Goal: Task Accomplishment & Management: Use online tool/utility

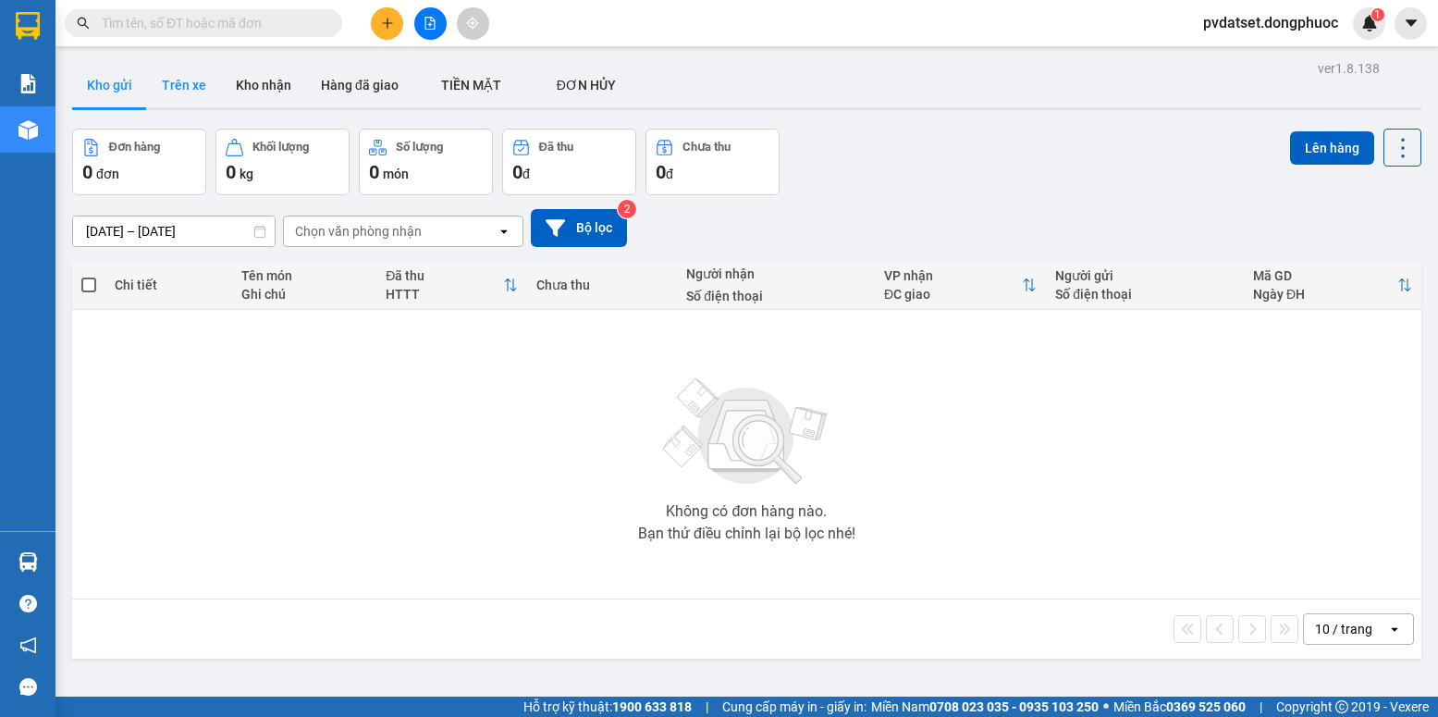
click at [186, 88] on button "Trên xe" at bounding box center [184, 85] width 74 height 44
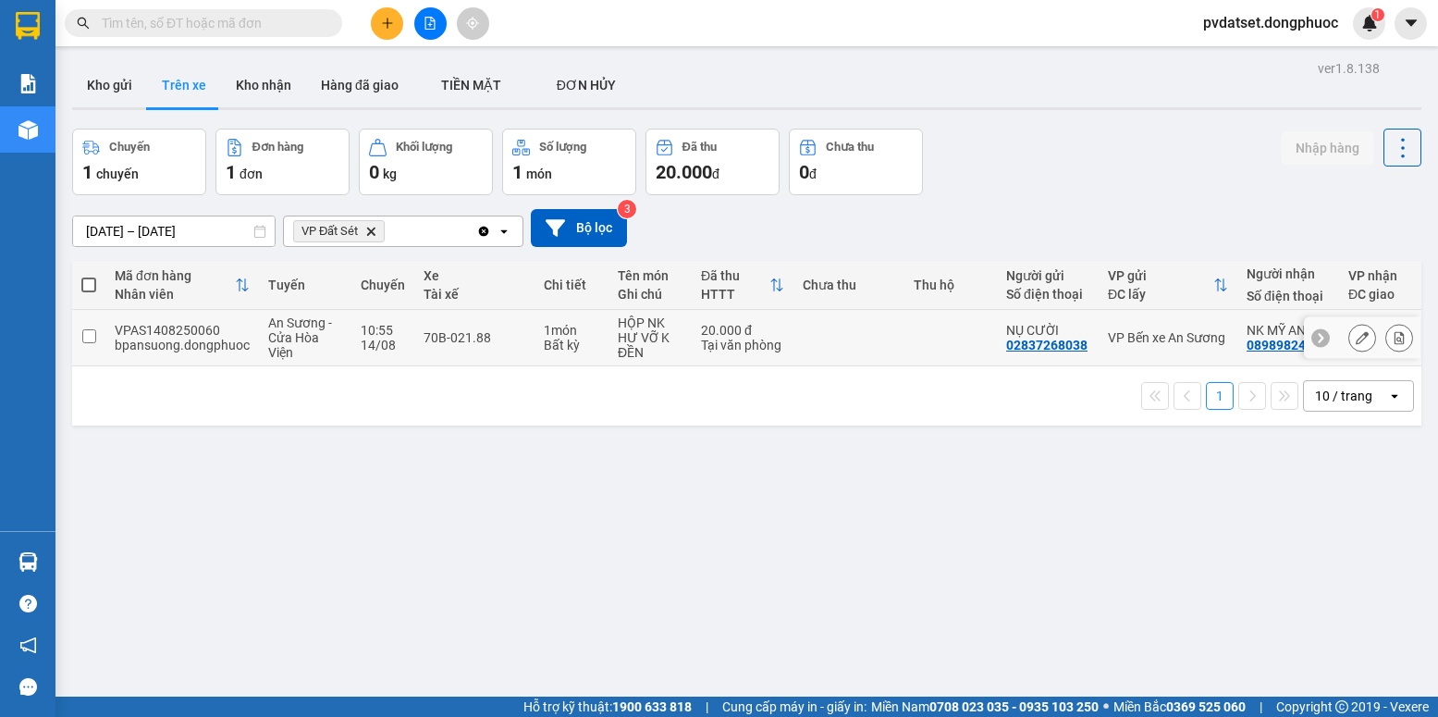
click at [717, 338] on div "Tại văn phòng" at bounding box center [742, 345] width 83 height 15
checkbox input "true"
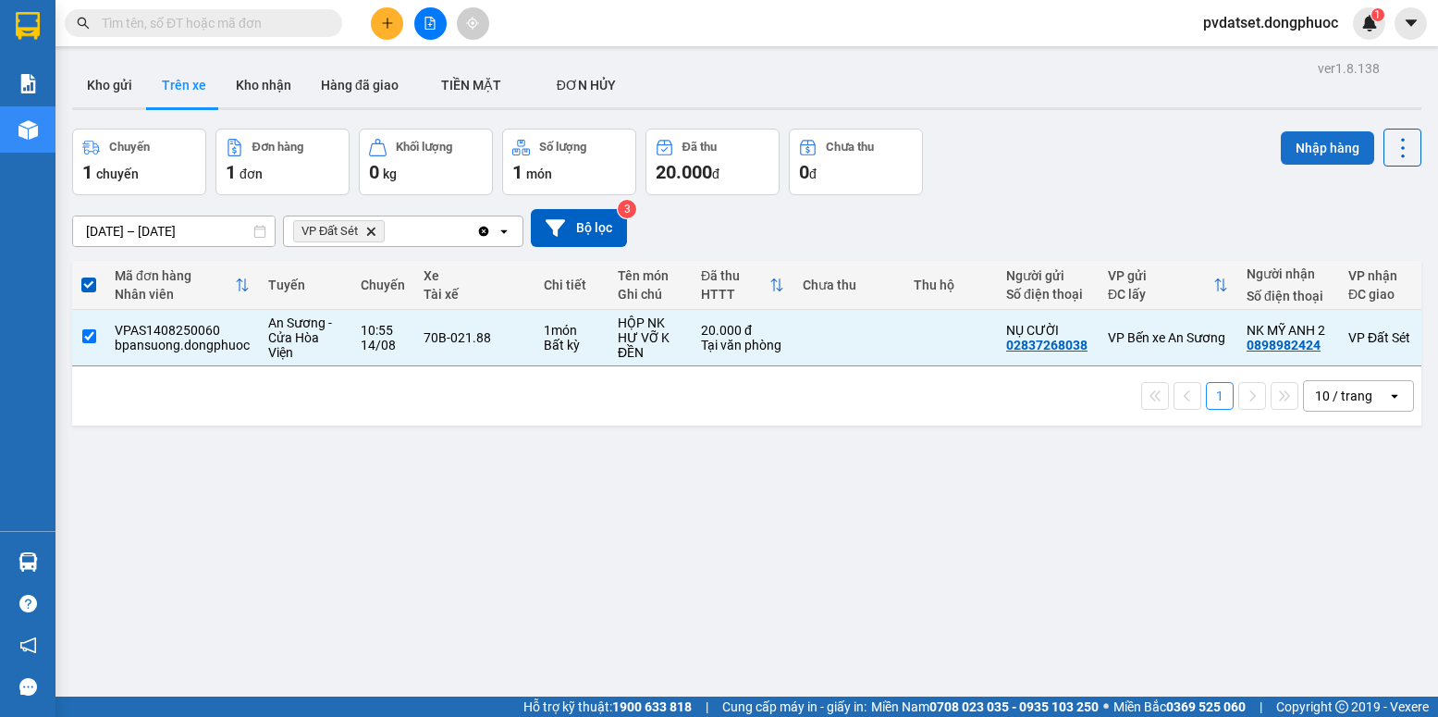
click at [1311, 155] on button "Nhập hàng" at bounding box center [1327, 147] width 93 height 33
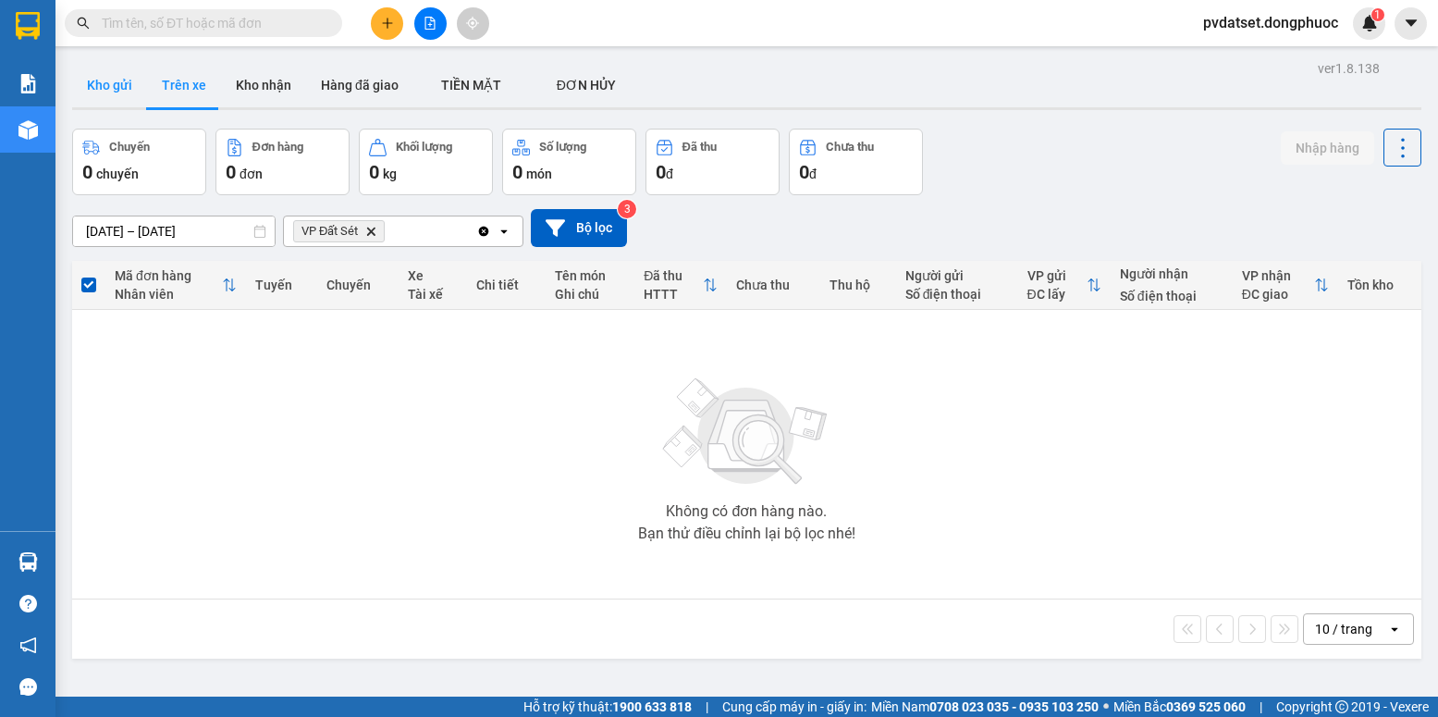
click at [139, 85] on button "Kho gửi" at bounding box center [109, 85] width 75 height 44
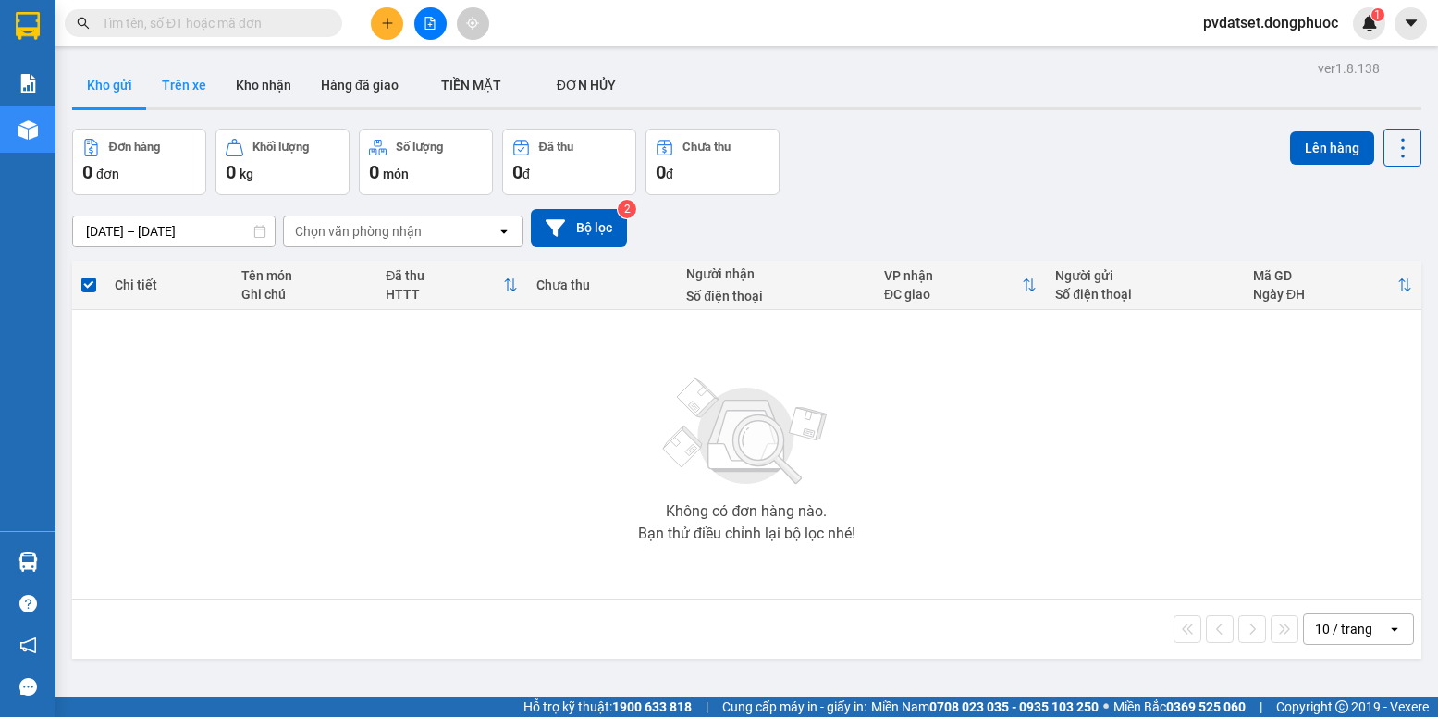
click at [179, 84] on button "Trên xe" at bounding box center [184, 85] width 74 height 44
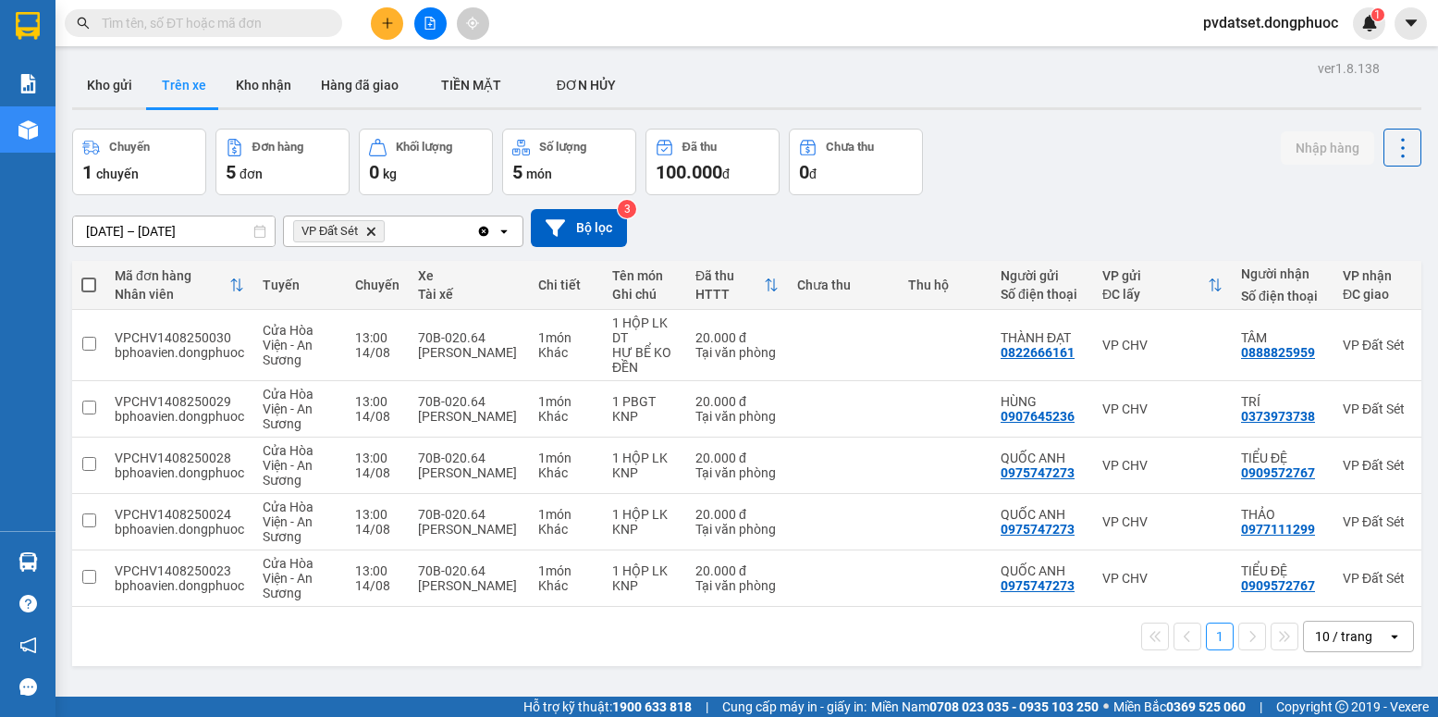
click at [1321, 627] on div "10 / trang open" at bounding box center [1358, 636] width 111 height 31
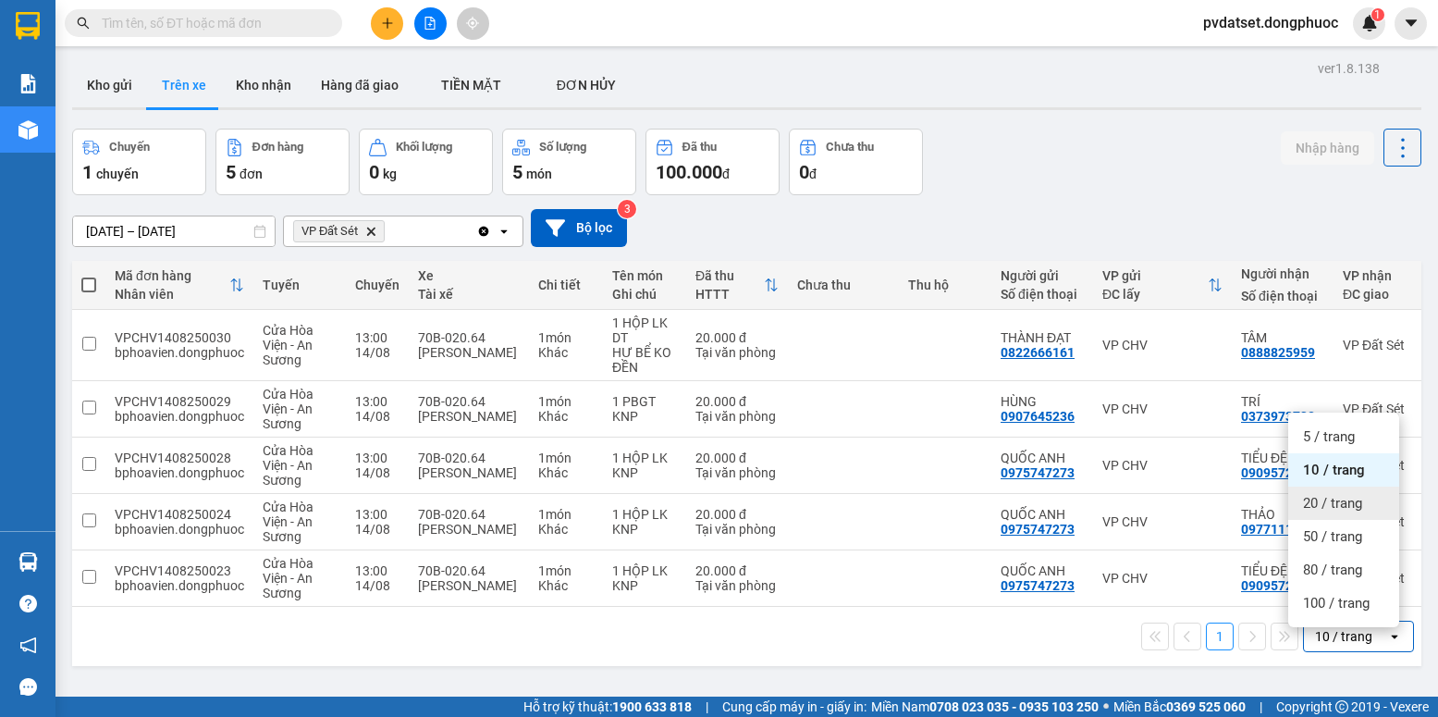
click at [1348, 495] on span "20 / trang" at bounding box center [1332, 503] width 59 height 18
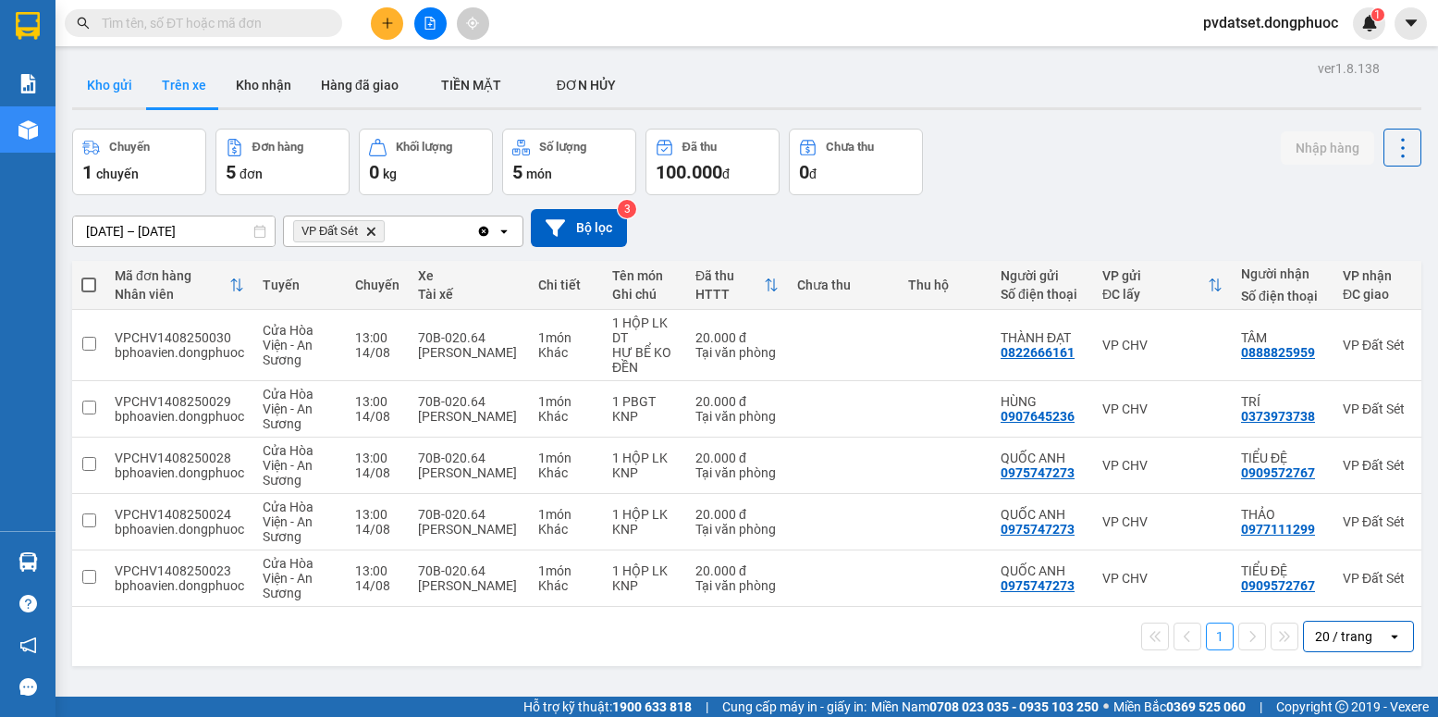
click at [111, 91] on button "Kho gửi" at bounding box center [109, 85] width 75 height 44
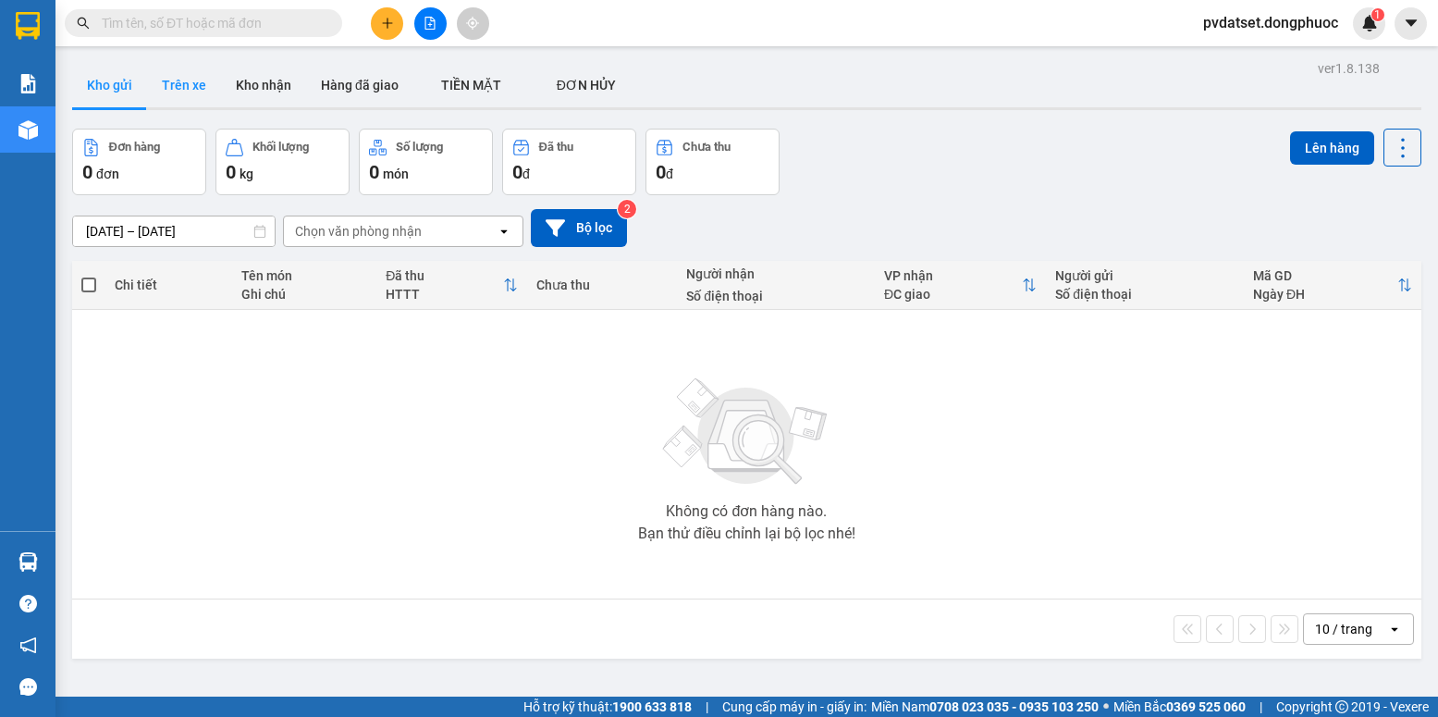
click at [180, 94] on button "Trên xe" at bounding box center [184, 85] width 74 height 44
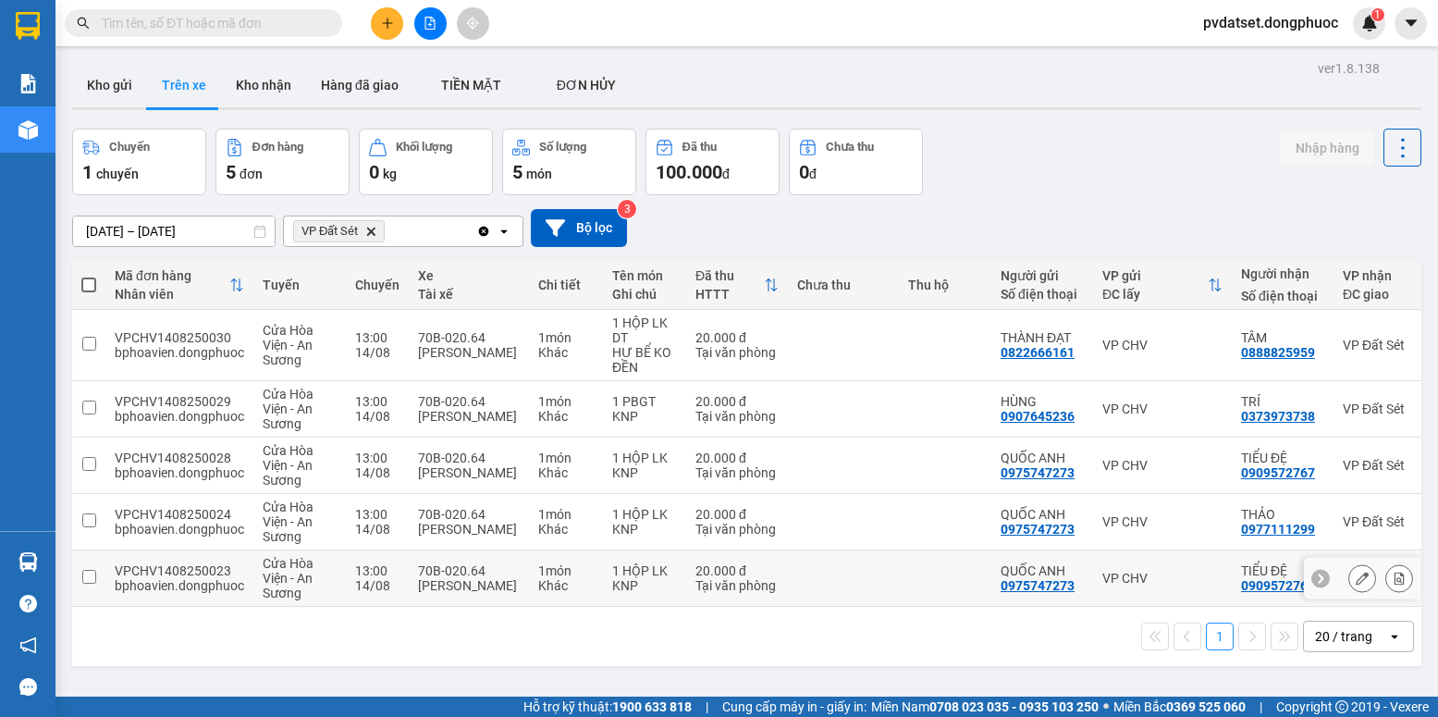
click at [603, 578] on td "1 HỘP LK KNP" at bounding box center [644, 578] width 83 height 56
checkbox input "true"
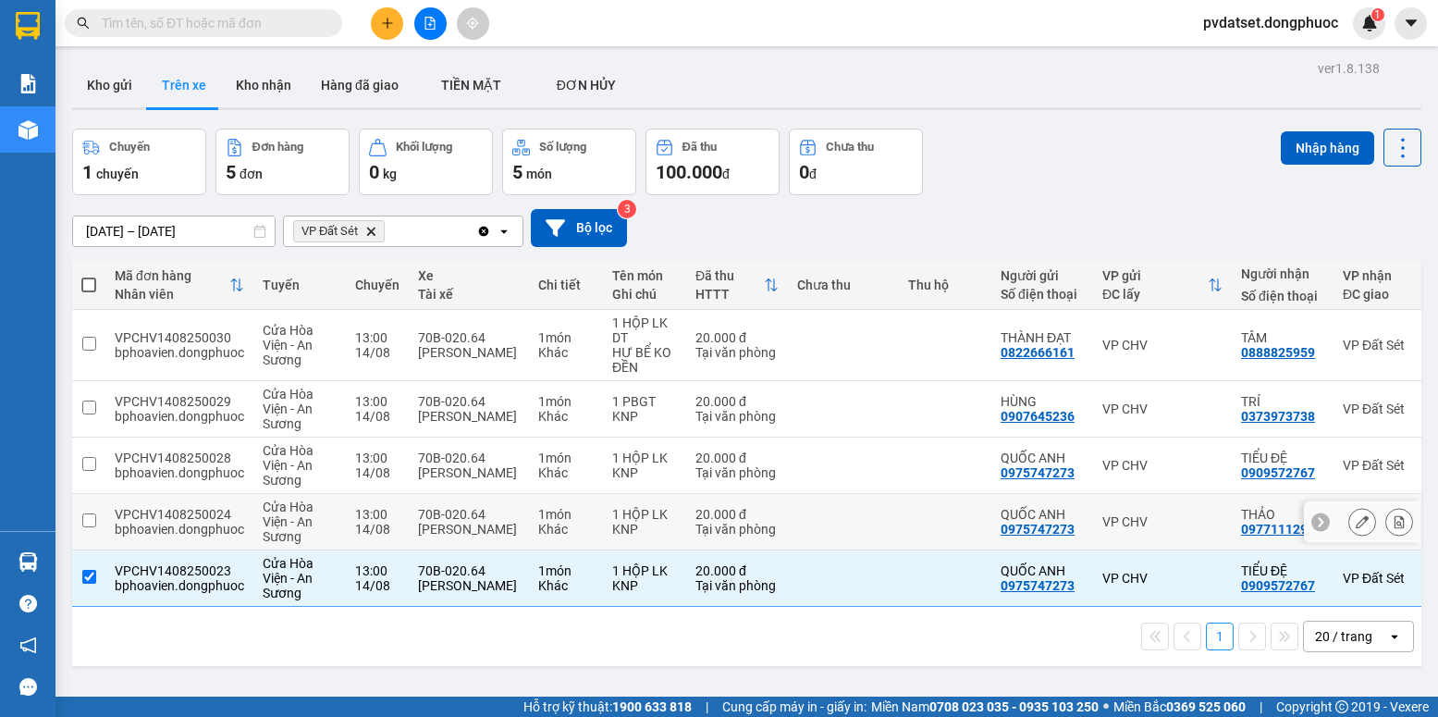
click at [566, 523] on div "Khác" at bounding box center [565, 529] width 55 height 15
checkbox input "true"
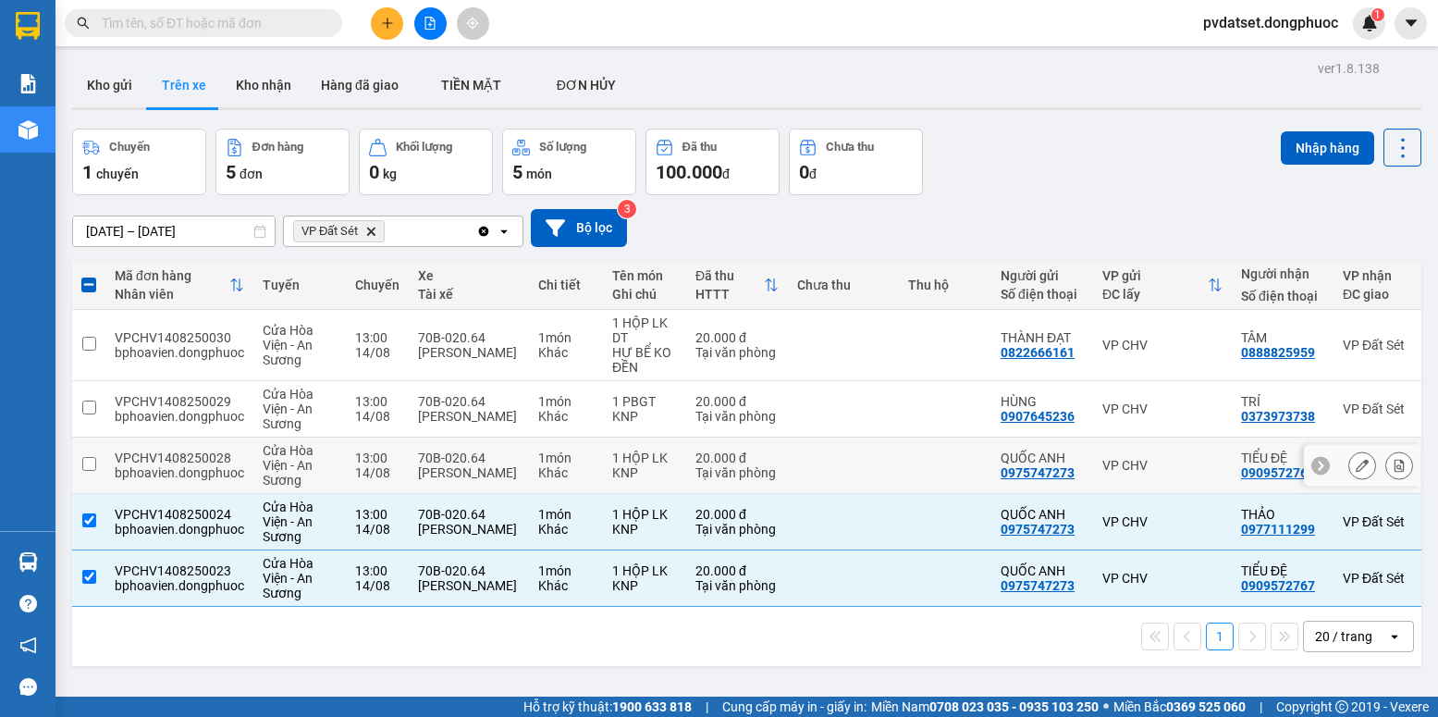
click at [542, 459] on div "1 món" at bounding box center [565, 457] width 55 height 15
checkbox input "true"
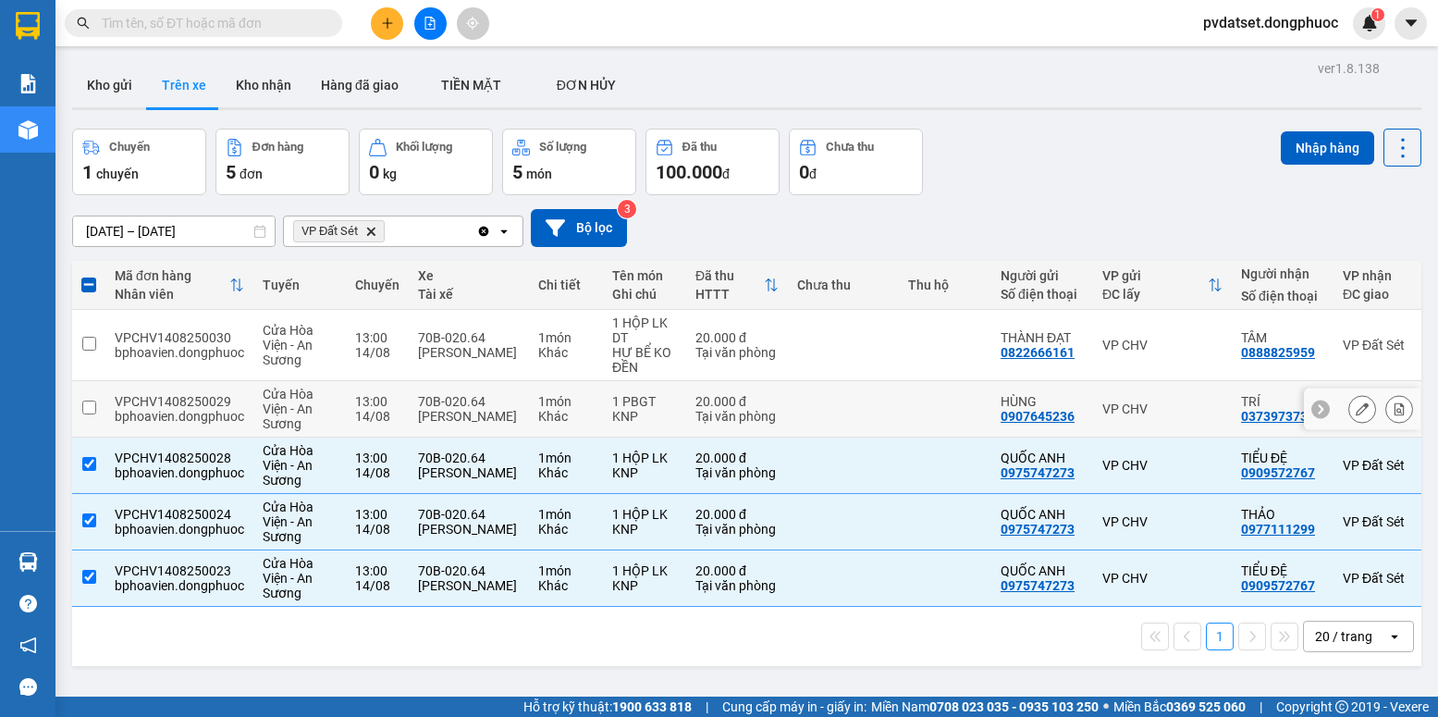
click at [544, 404] on div "1 món" at bounding box center [565, 401] width 55 height 15
checkbox input "true"
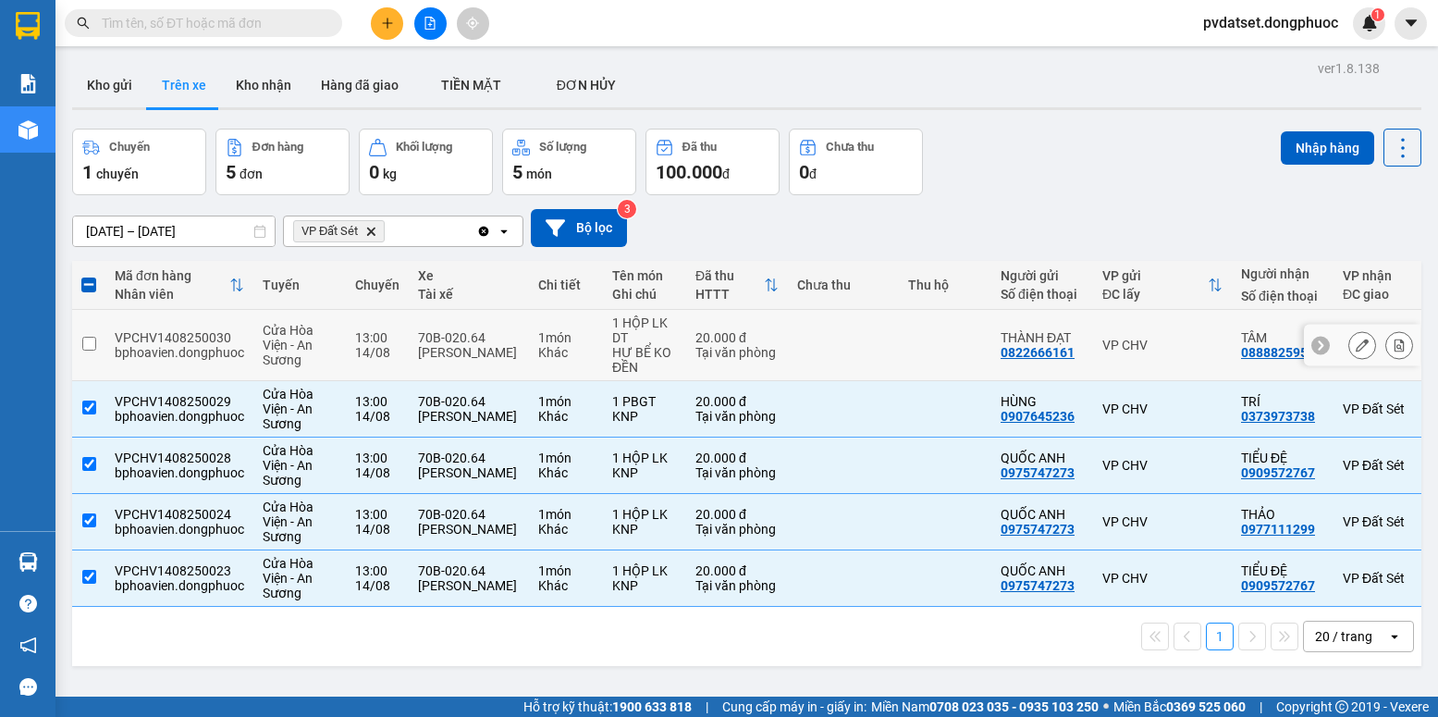
drag, startPoint x: 556, startPoint y: 340, endPoint x: 646, endPoint y: 340, distance: 90.6
click at [557, 340] on div "1 món" at bounding box center [565, 337] width 55 height 15
checkbox input "true"
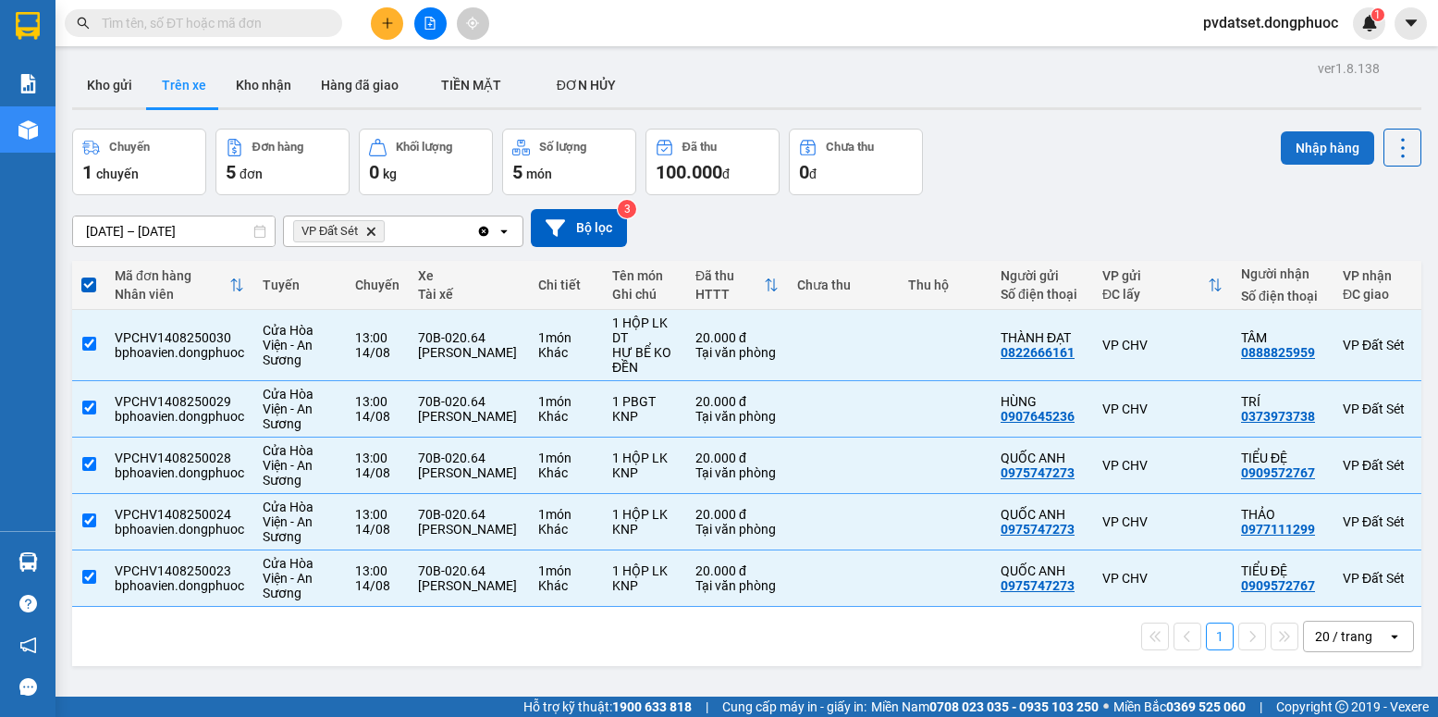
click at [1283, 139] on button "Nhập hàng" at bounding box center [1327, 147] width 93 height 33
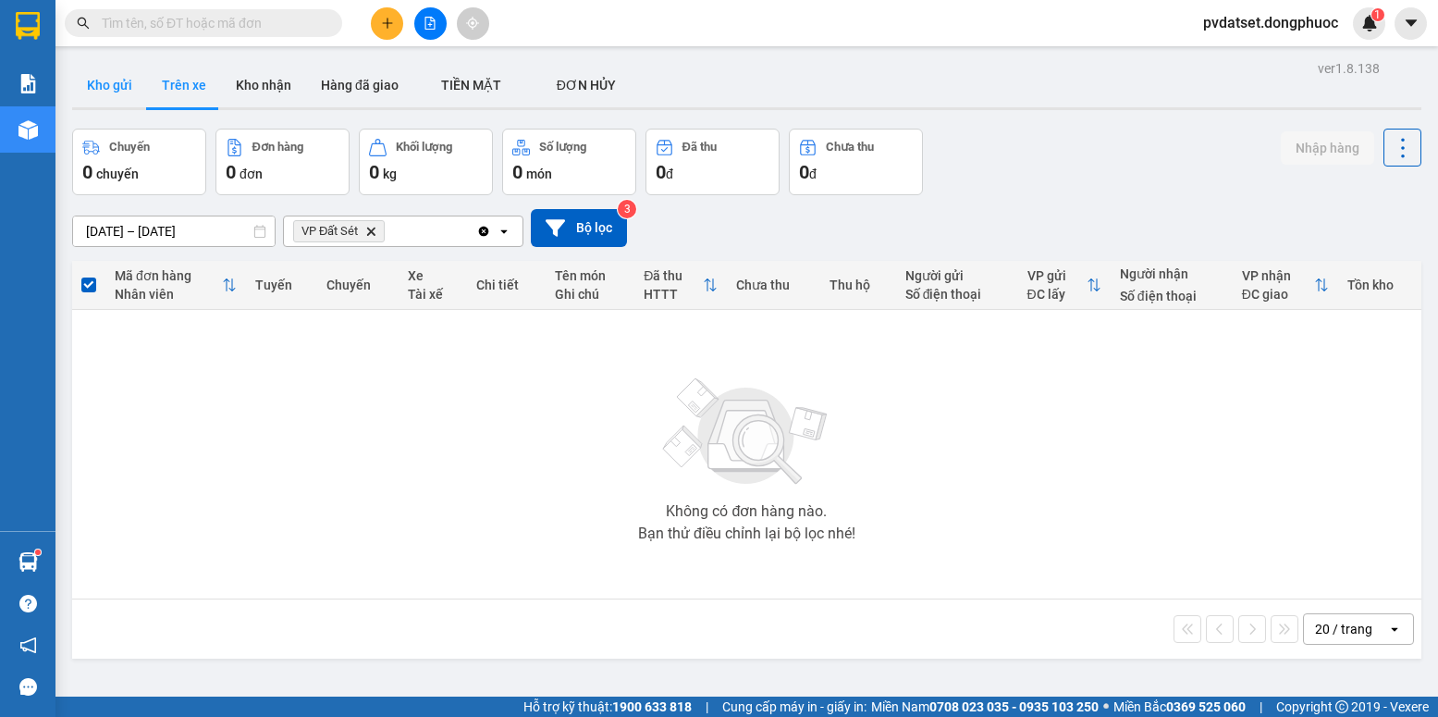
click at [108, 74] on button "Kho gửi" at bounding box center [109, 85] width 75 height 44
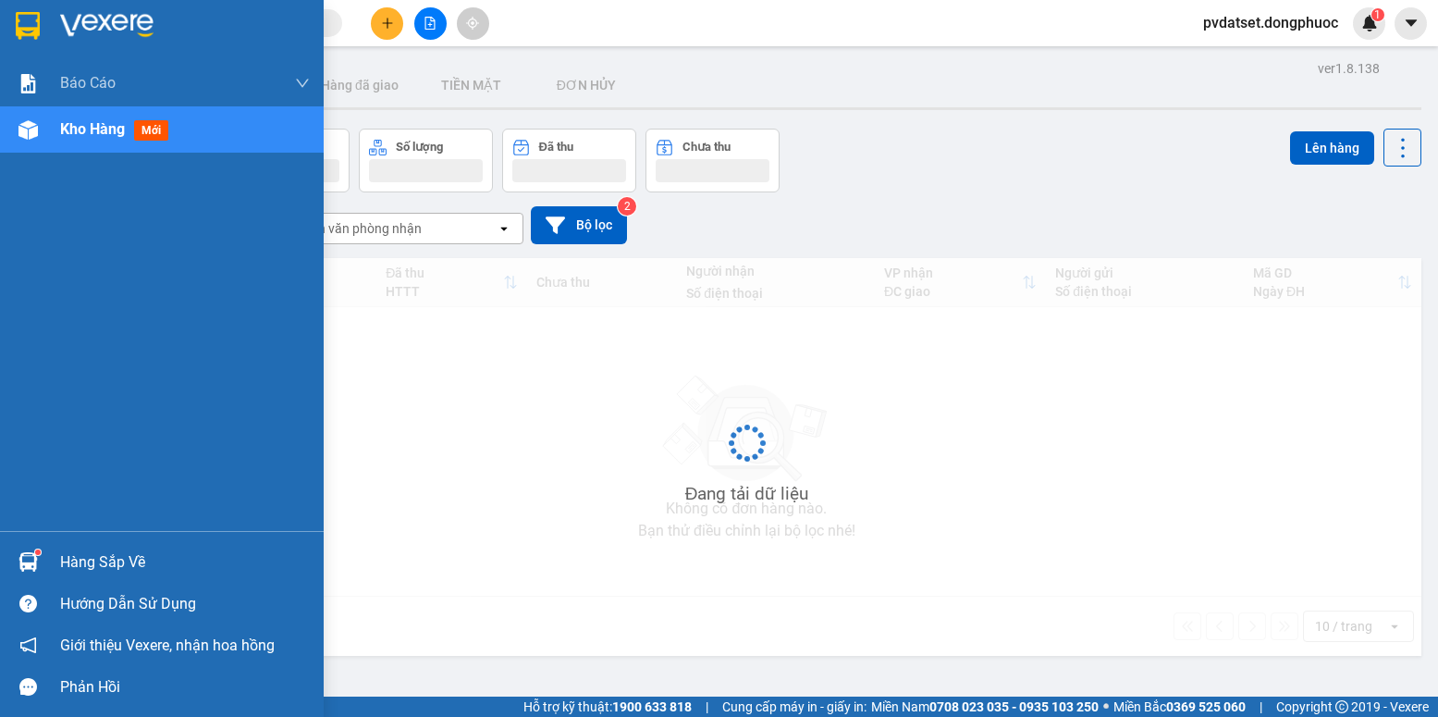
click at [32, 559] on img at bounding box center [27, 561] width 19 height 19
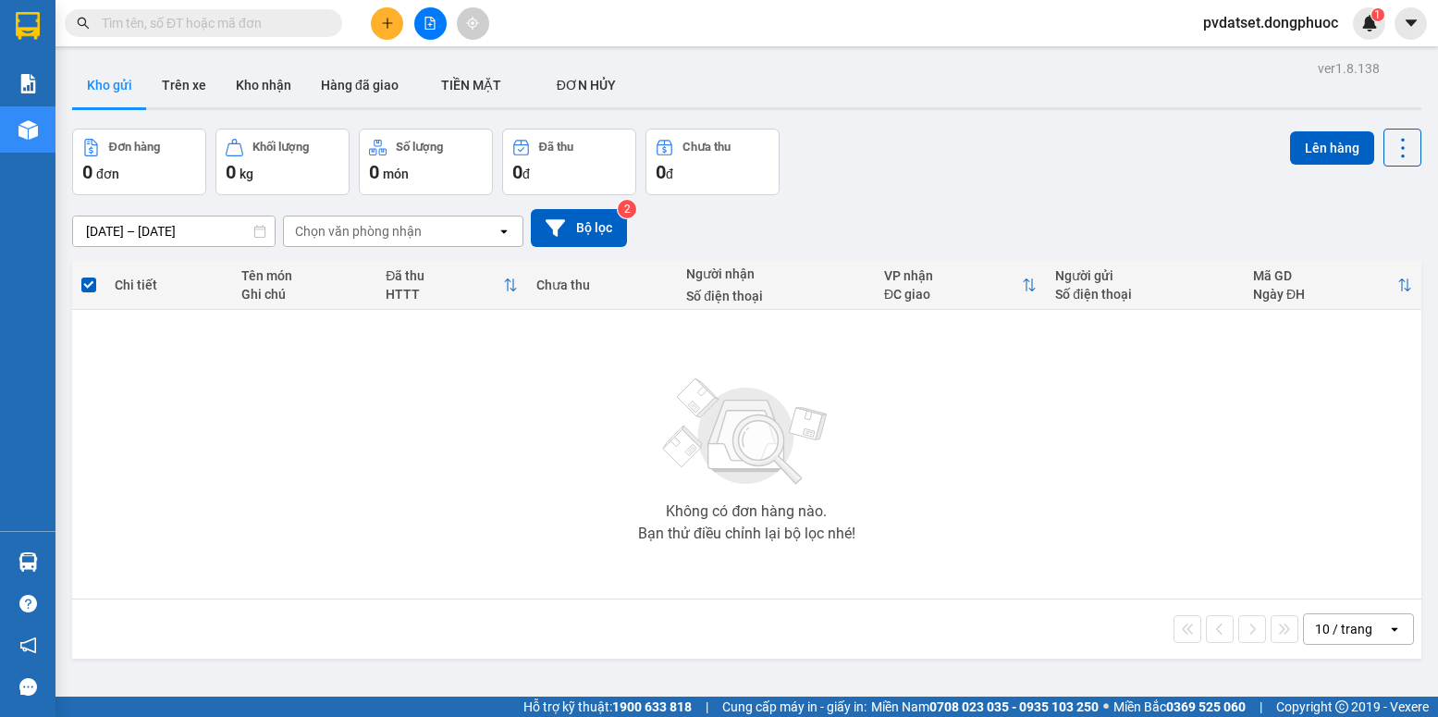
click at [428, 407] on section "Kết quả tìm kiếm ( 0 ) Bộ lọc Ngày tạo đơn gần nhất No Data pvdatset.dongphuoc …" at bounding box center [719, 358] width 1438 height 717
click at [51, 560] on div "Hàng sắp về" at bounding box center [27, 562] width 55 height 42
click at [377, 426] on section "Kết quả tìm kiếm ( 0 ) Bộ lọc Ngày tạo đơn gần nhất No Data pvdatset.dongphuoc …" at bounding box center [719, 358] width 1438 height 717
click at [197, 104] on button "Trên xe" at bounding box center [184, 85] width 74 height 44
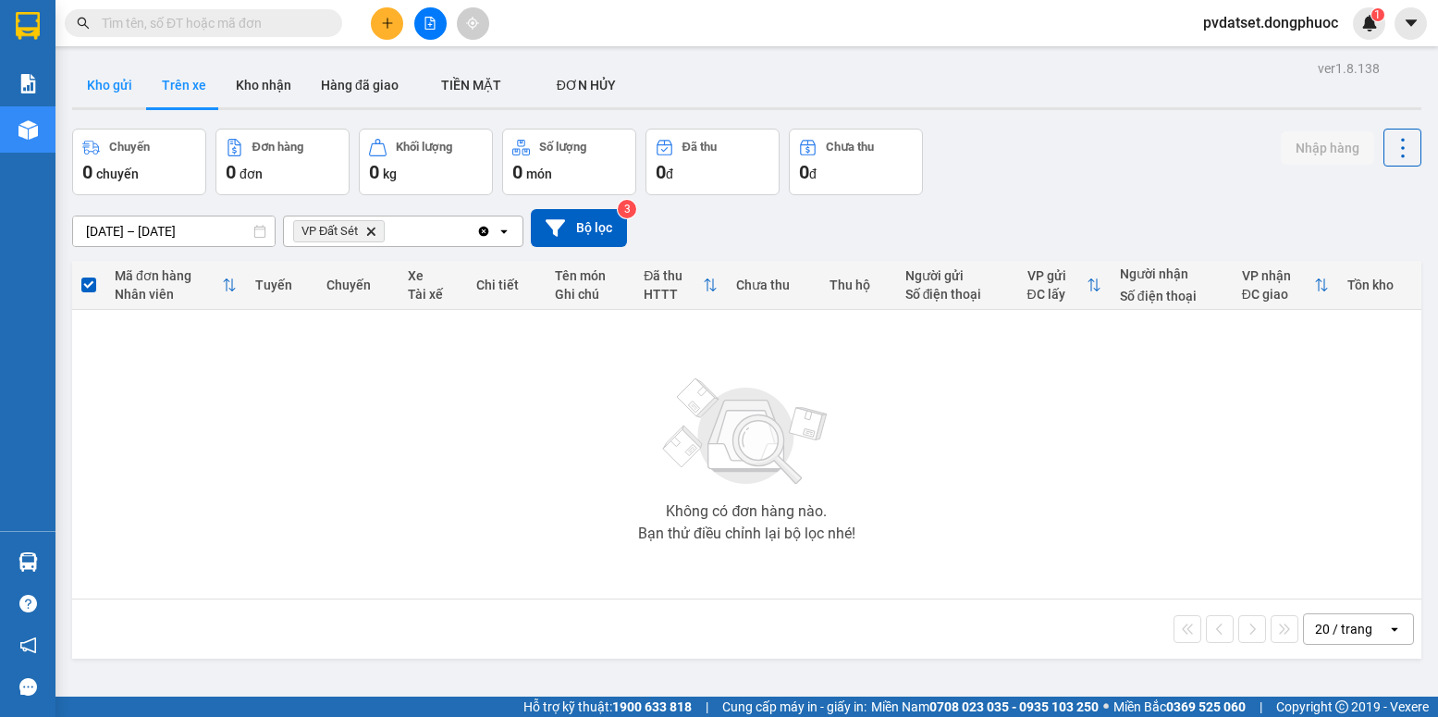
click at [142, 77] on button "Kho gửi" at bounding box center [109, 85] width 75 height 44
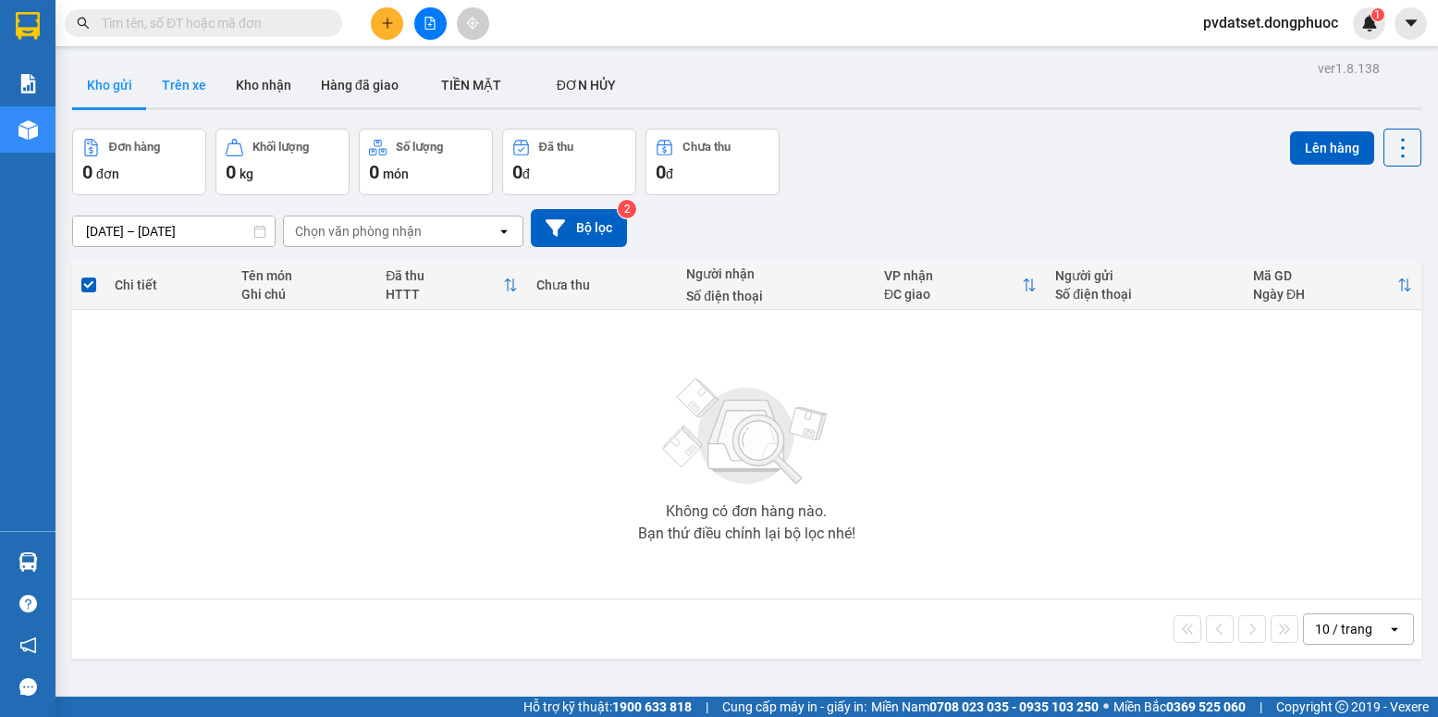
click at [189, 93] on button "Trên xe" at bounding box center [184, 85] width 74 height 44
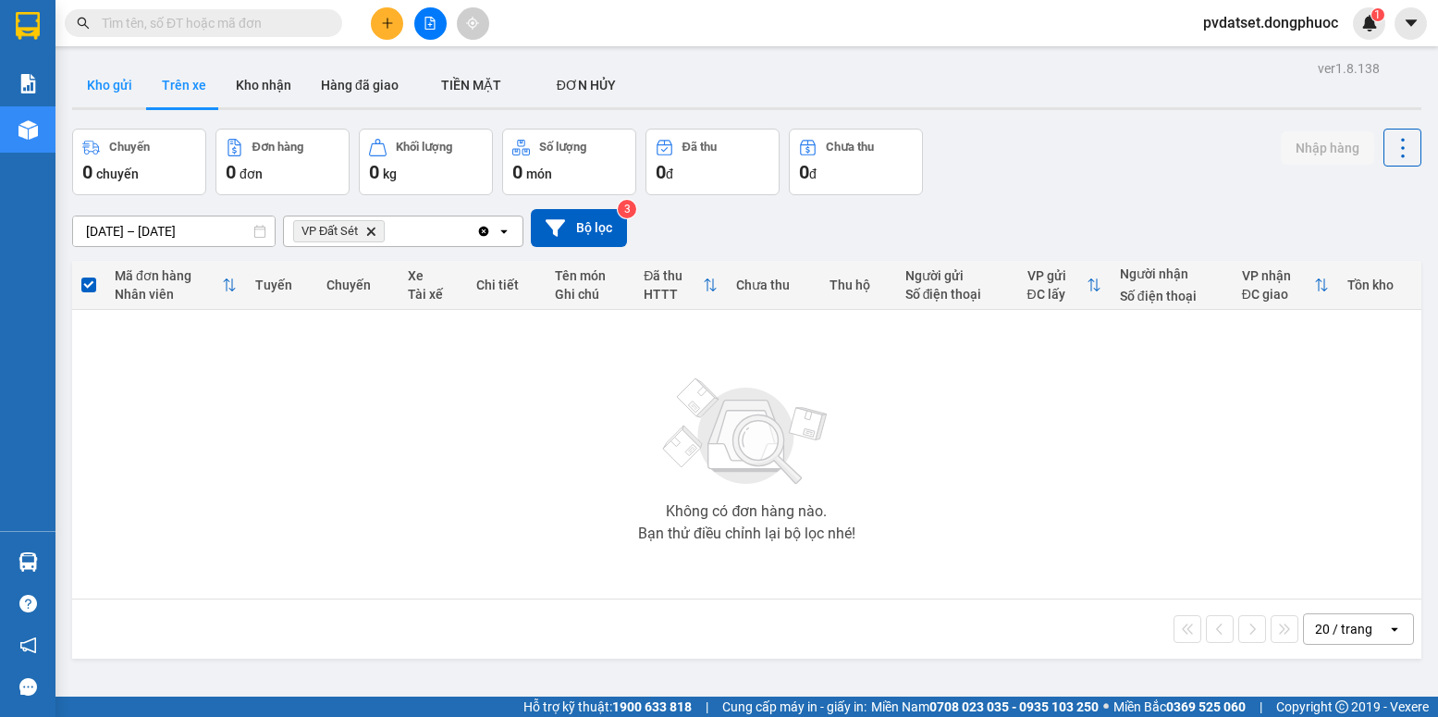
click at [136, 92] on button "Kho gửi" at bounding box center [109, 85] width 75 height 44
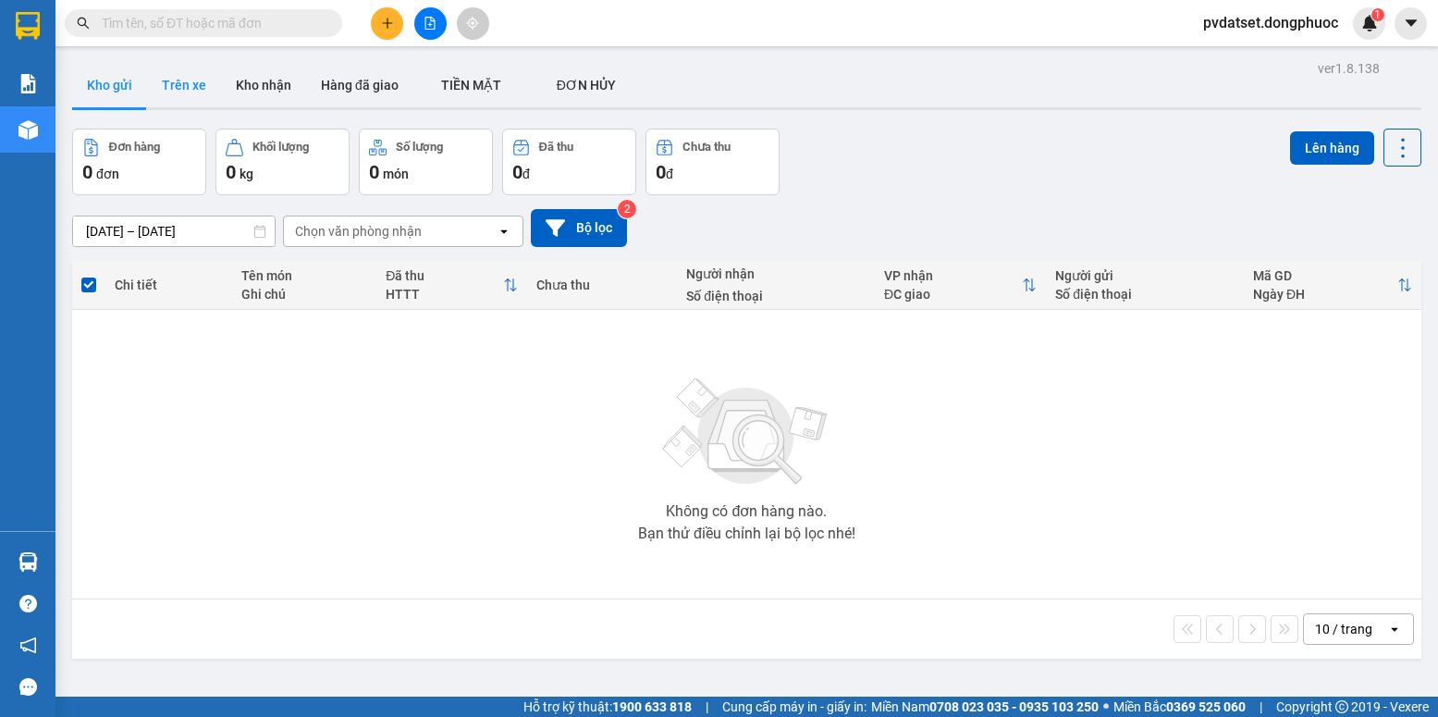
click at [161, 88] on button "Trên xe" at bounding box center [184, 85] width 74 height 44
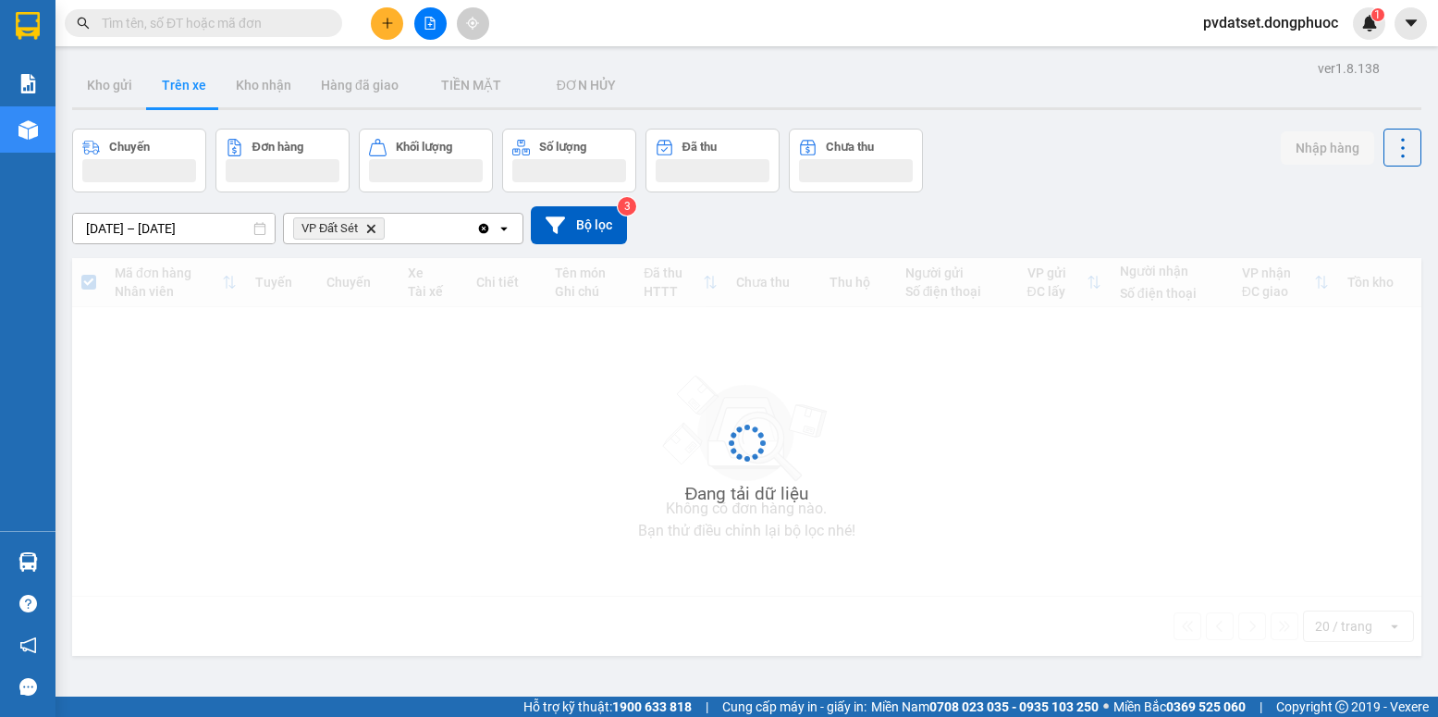
click at [161, 88] on button "Trên xe" at bounding box center [184, 85] width 74 height 44
